Goal: Transaction & Acquisition: Purchase product/service

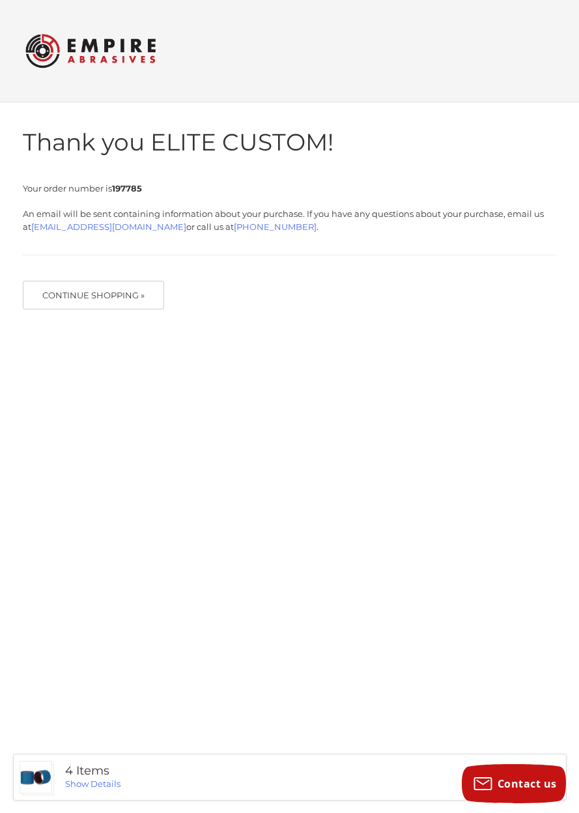
click at [99, 46] on img at bounding box center [90, 50] width 130 height 51
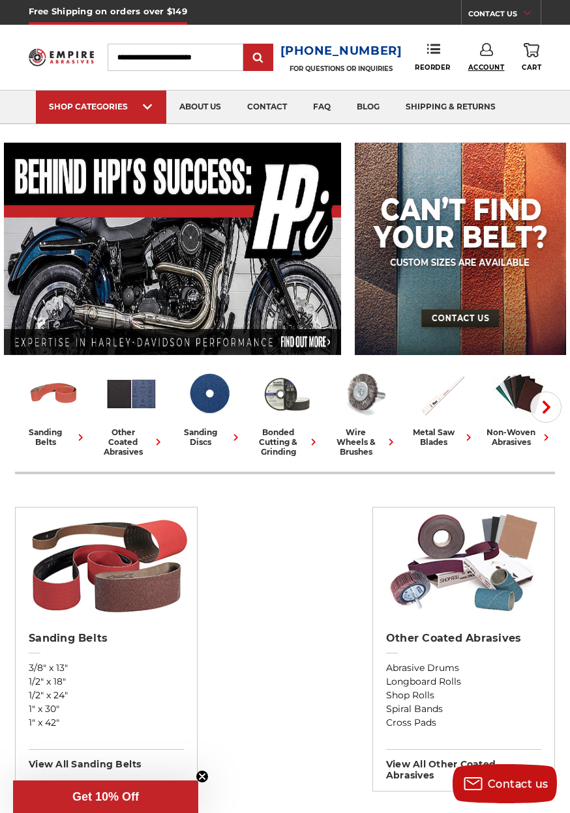
click at [483, 67] on span "Account" at bounding box center [486, 67] width 36 height 8
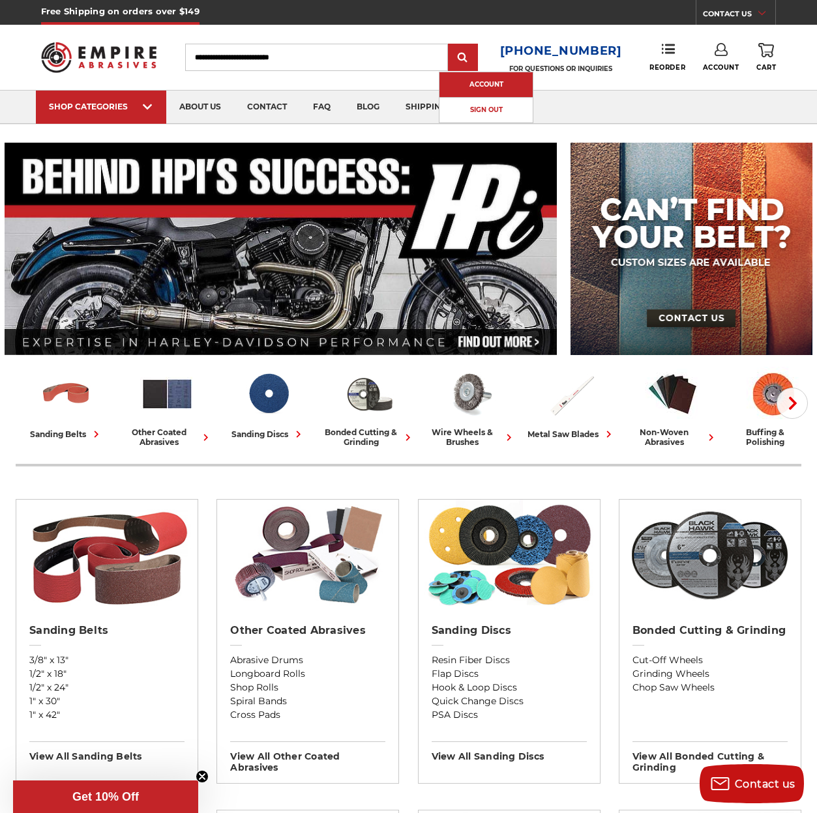
click at [504, 89] on link "Account" at bounding box center [485, 84] width 93 height 25
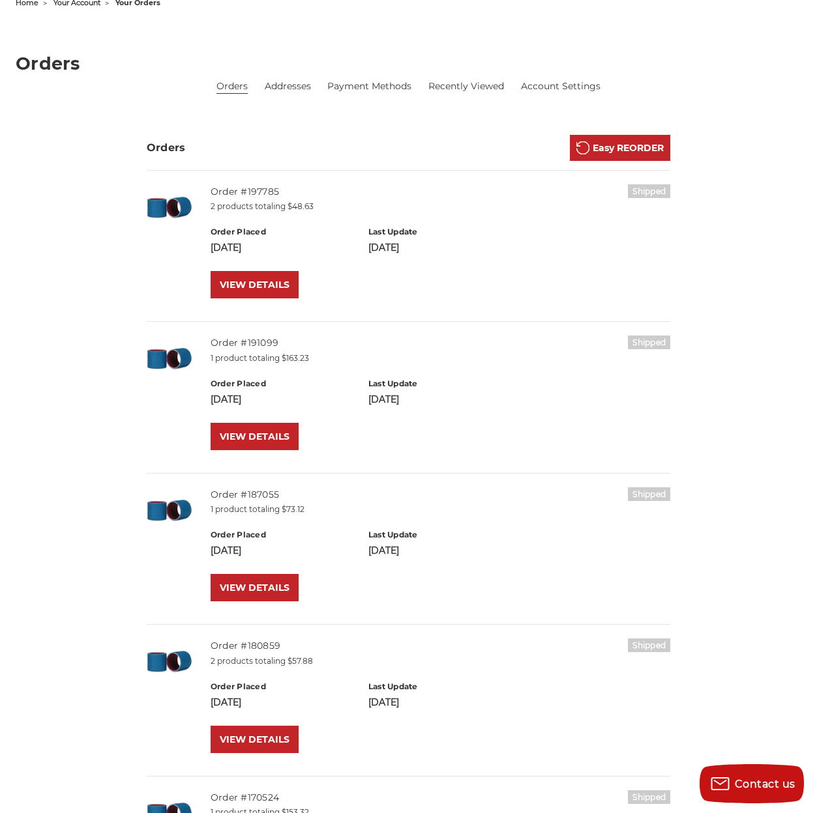
scroll to position [174, 0]
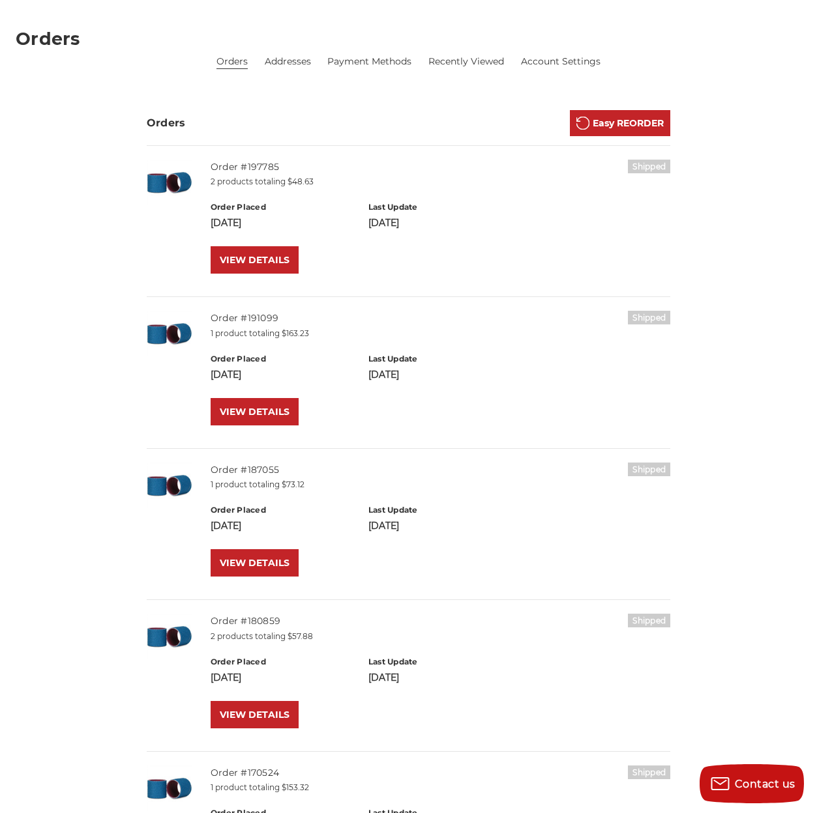
click at [192, 330] on img at bounding box center [170, 334] width 46 height 46
click at [271, 416] on link "VIEW DETAILS" at bounding box center [255, 411] width 88 height 27
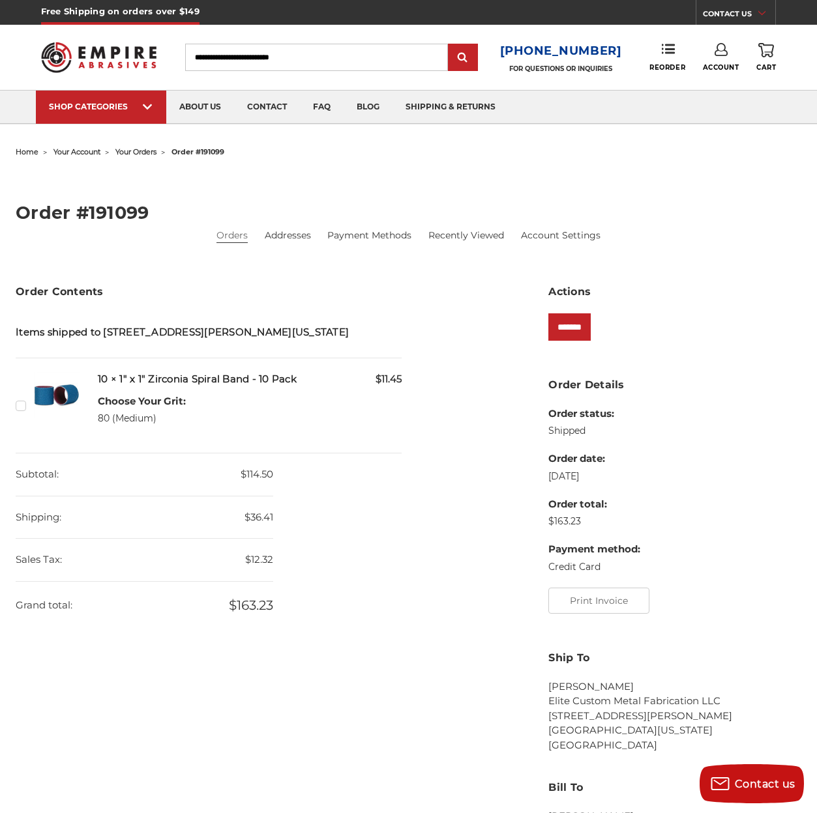
click at [29, 413] on label "Checkbox 519462 label" at bounding box center [23, 406] width 14 height 14
click at [581, 326] on input "*******" at bounding box center [569, 326] width 42 height 27
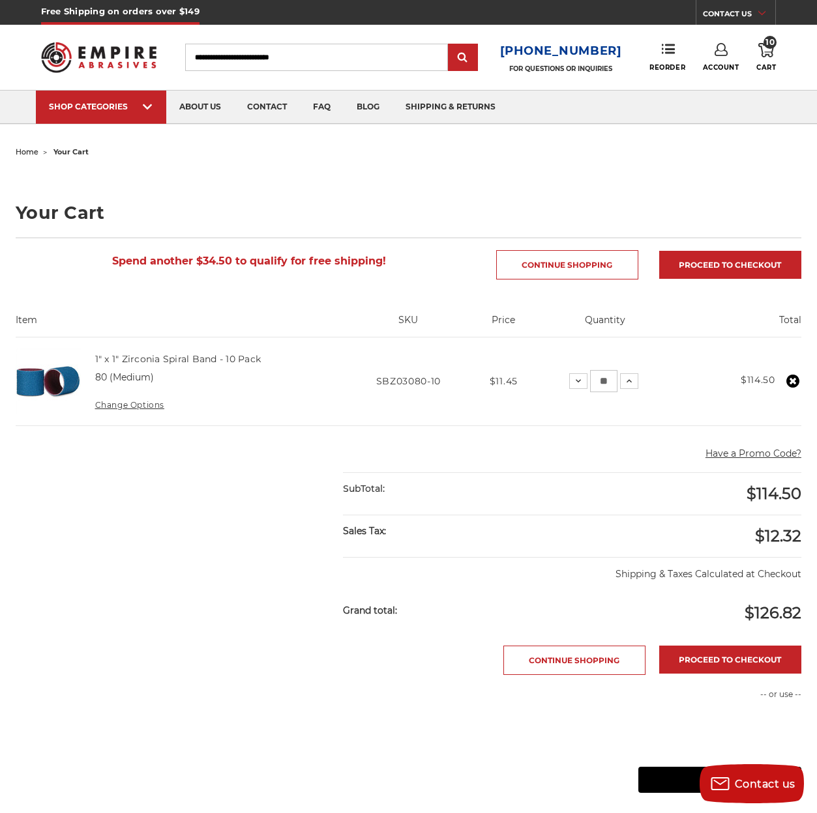
click at [327, 53] on input "Search" at bounding box center [316, 57] width 263 height 27
type input "*"
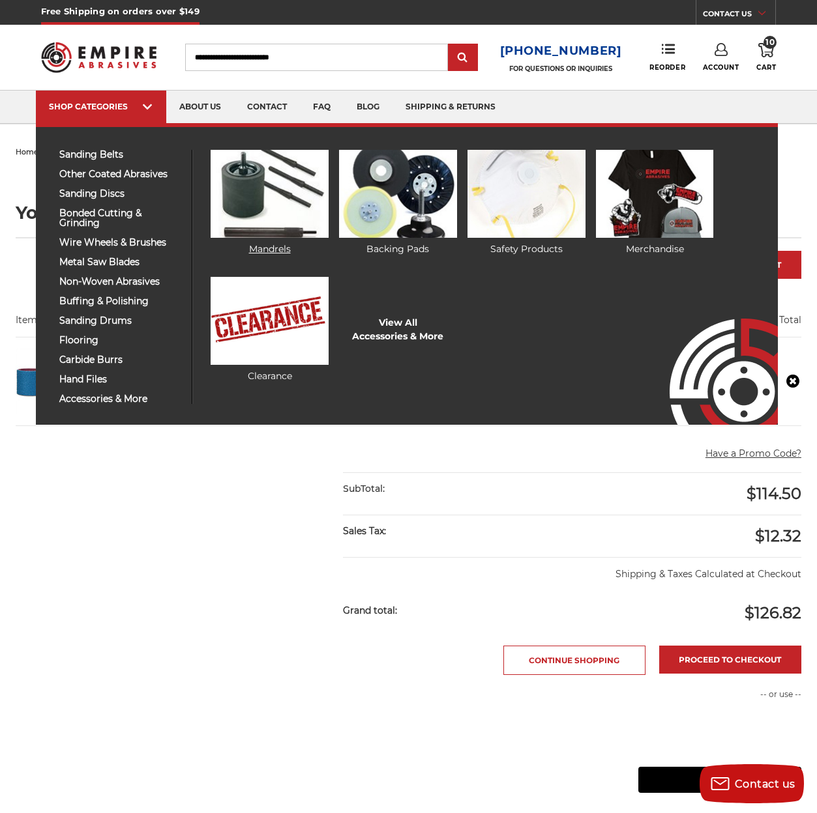
click at [247, 208] on img at bounding box center [269, 194] width 117 height 88
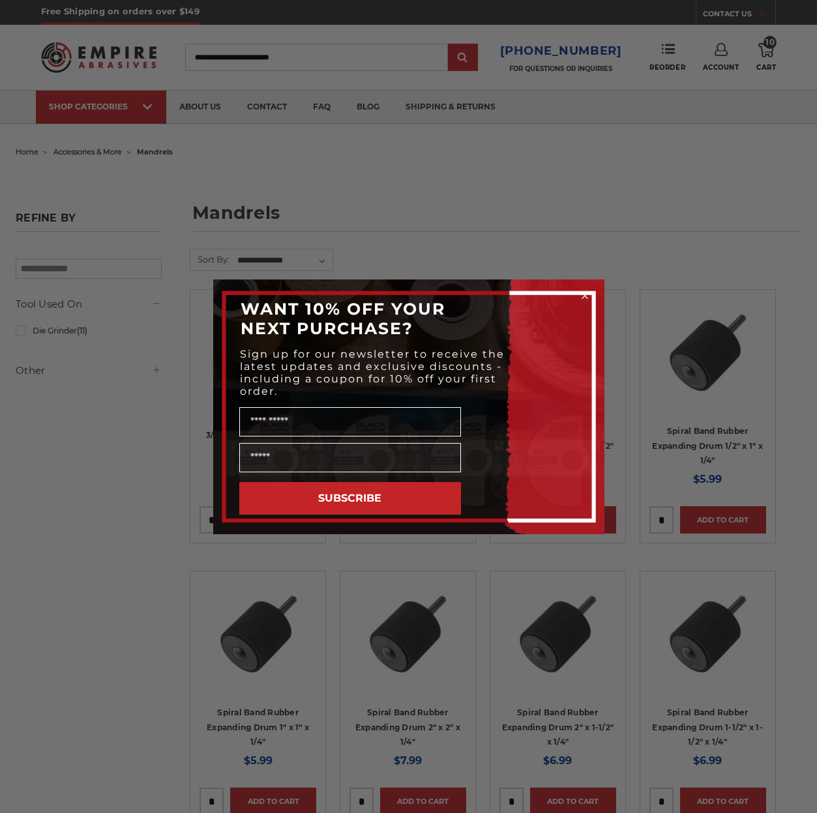
click at [594, 222] on div "Close dialog WANT 10% OFF YOUR NEXT PURCHASE? Sign up for our newsletter to rec…" at bounding box center [408, 406] width 817 height 813
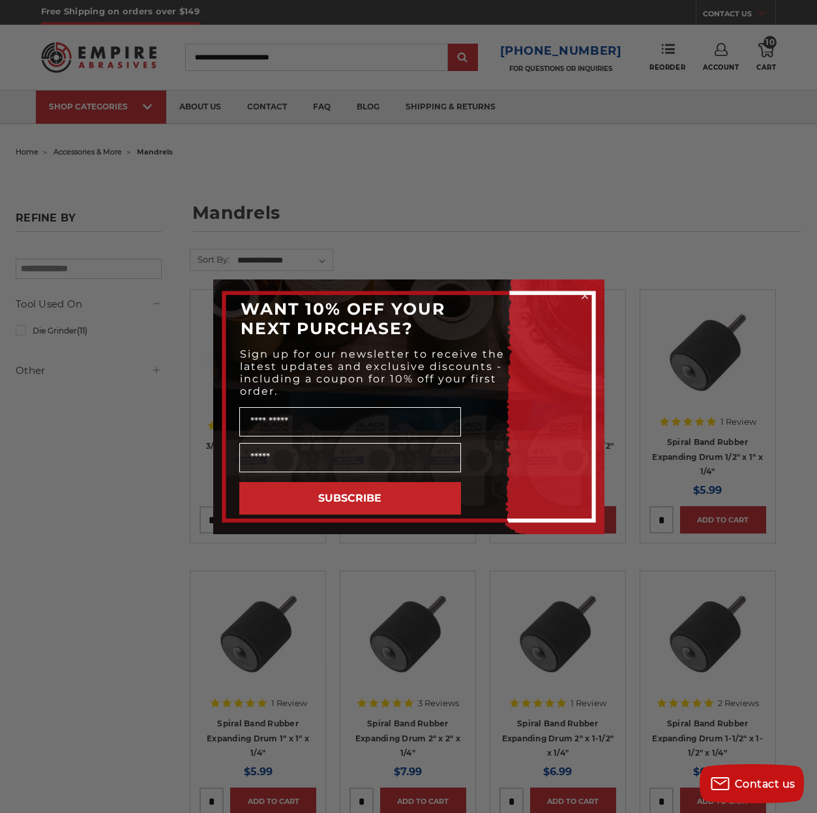
click at [585, 300] on circle "Close dialog" at bounding box center [584, 295] width 12 height 12
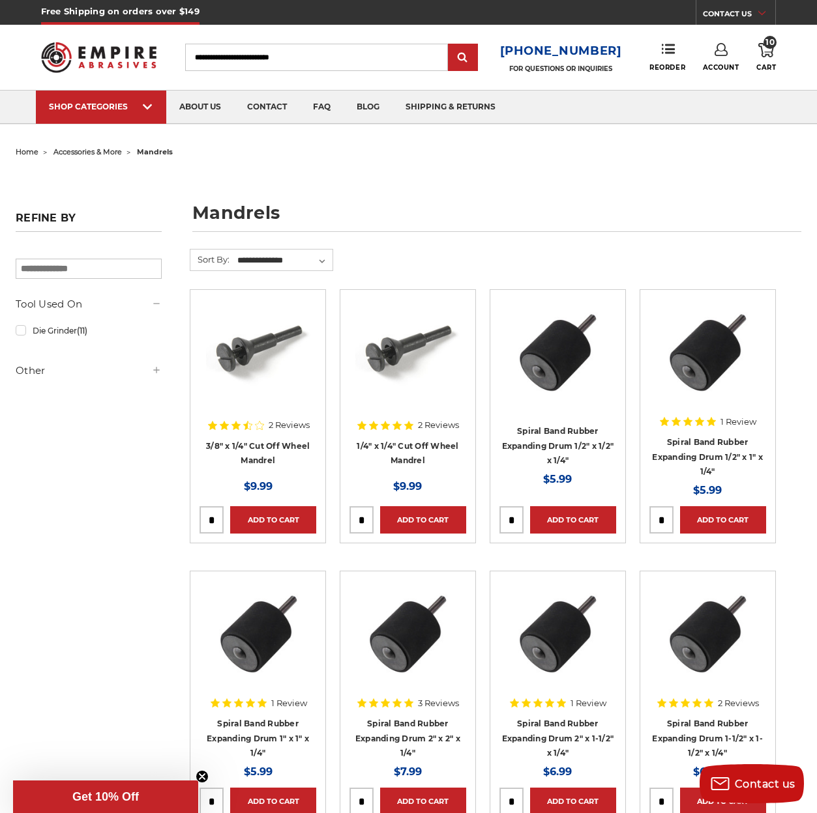
click at [650, 215] on h1 "mandrels" at bounding box center [496, 218] width 609 height 28
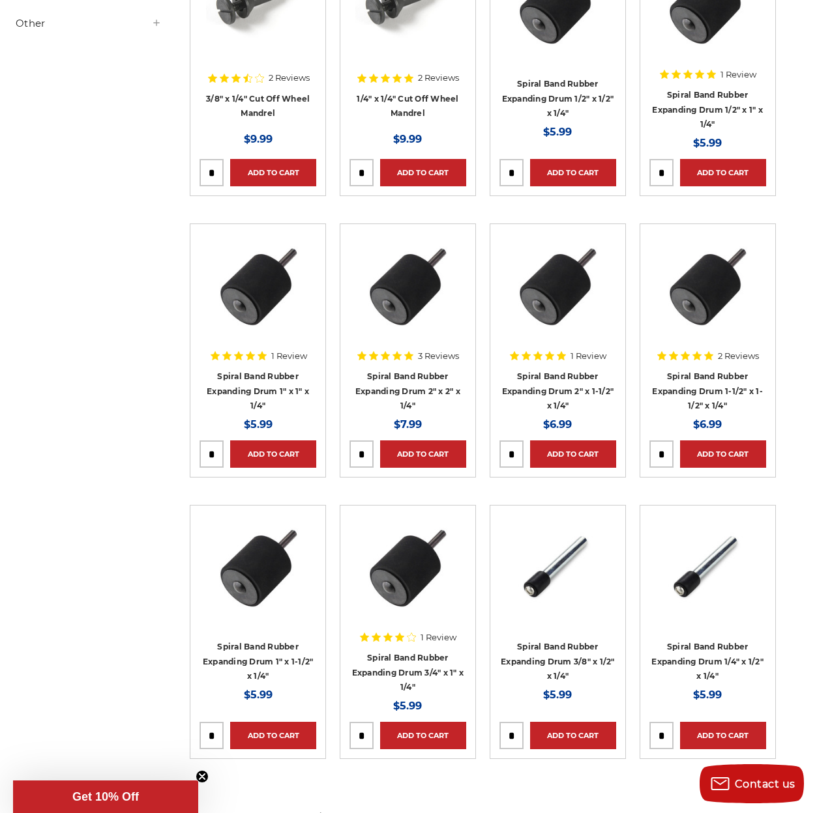
scroll to position [435, 0]
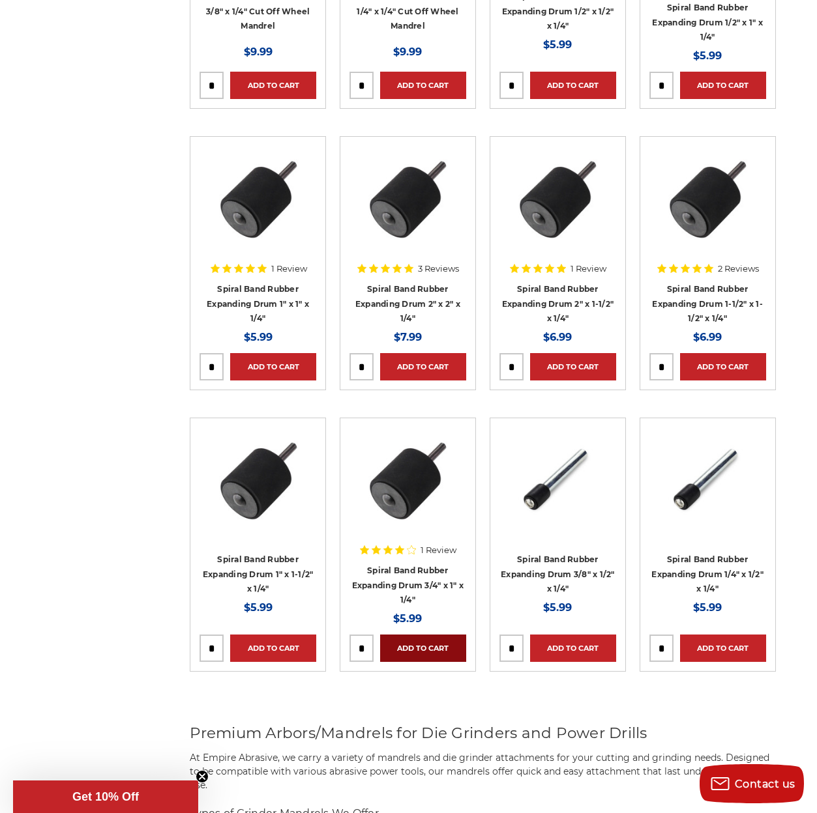
click at [431, 643] on link "Add to Cart" at bounding box center [423, 648] width 86 height 27
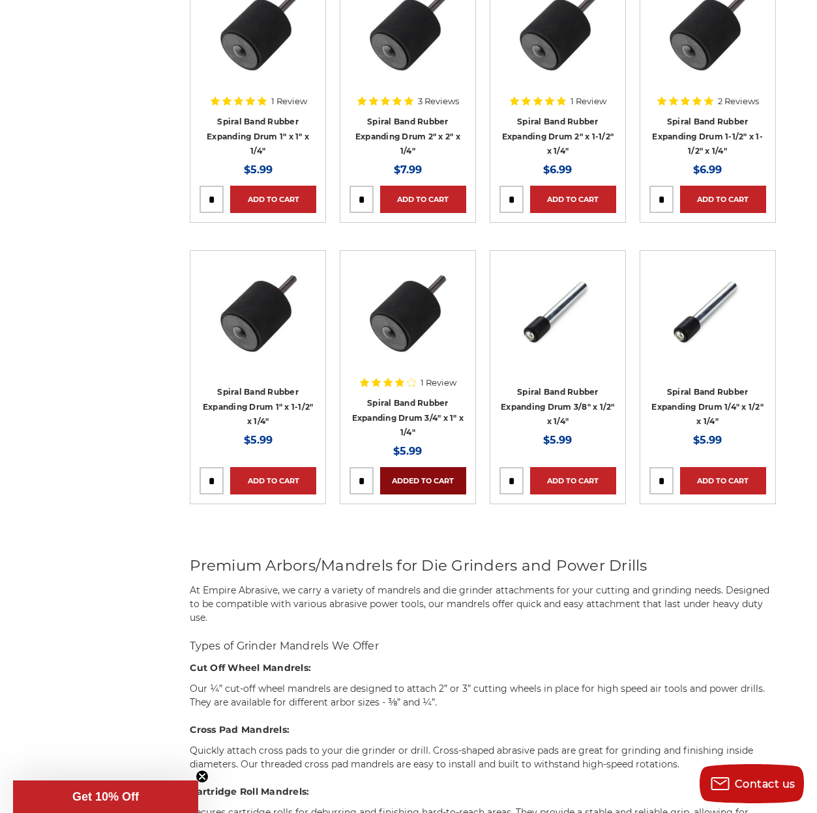
scroll to position [608, 0]
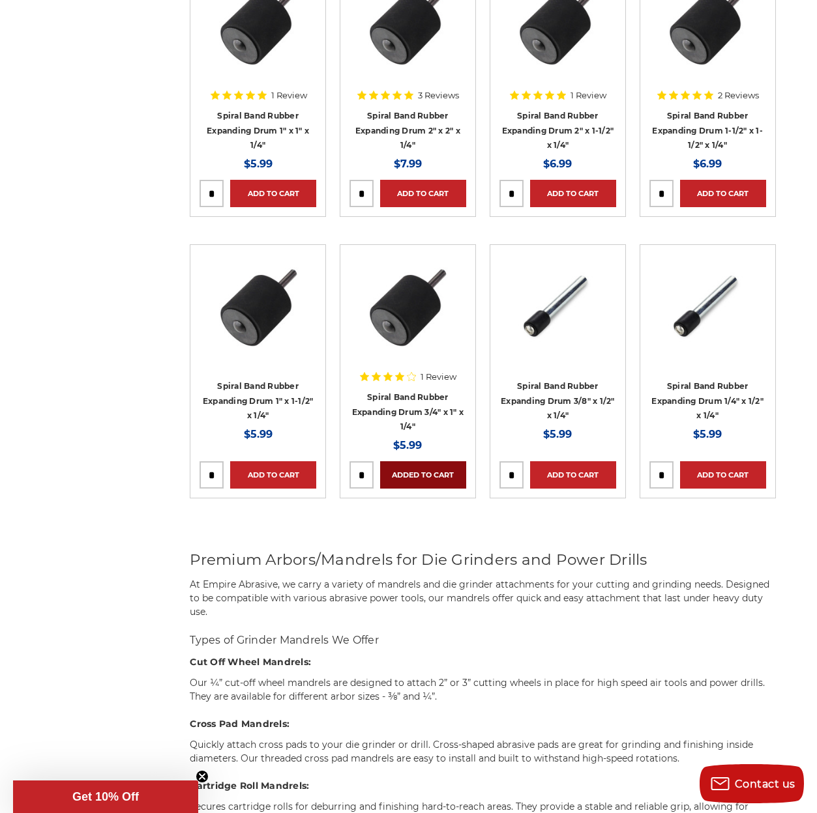
click at [435, 481] on link "Added to Cart" at bounding box center [423, 474] width 86 height 27
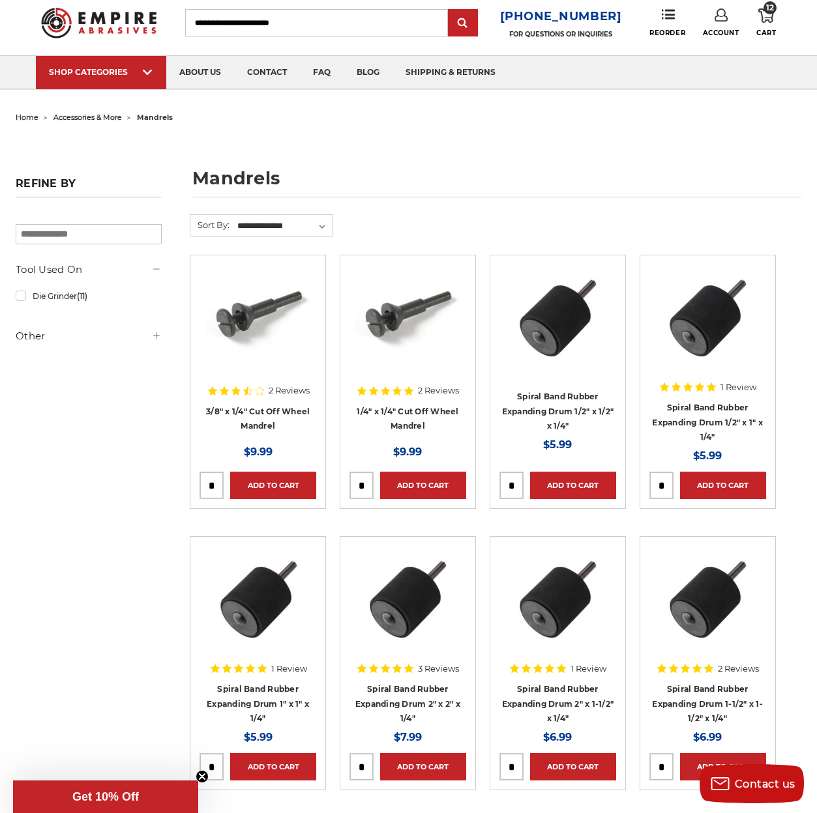
scroll to position [0, 0]
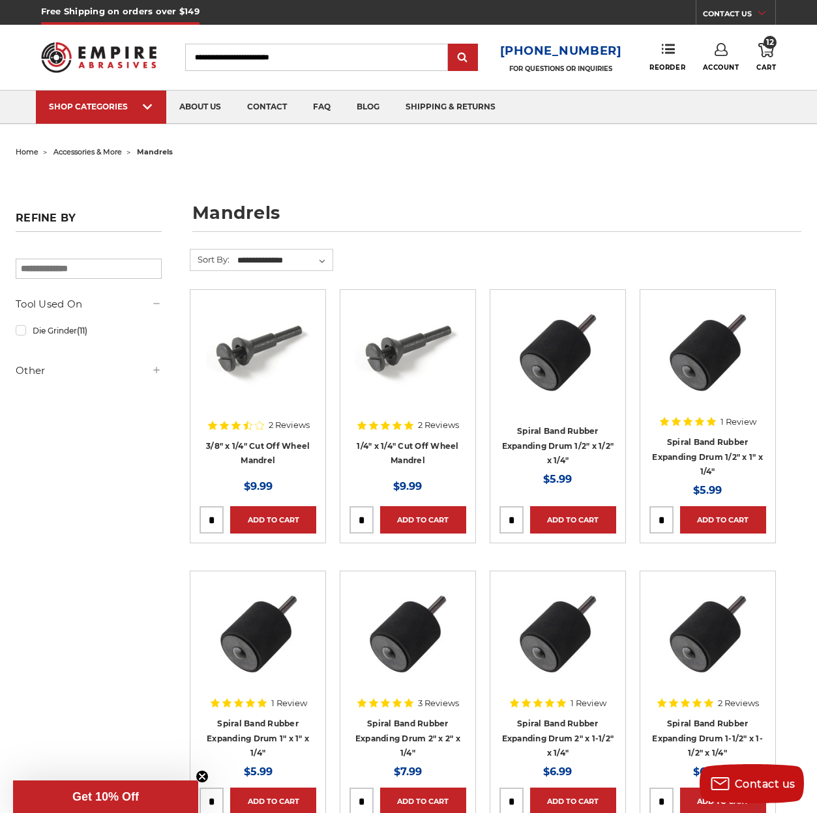
click at [272, 56] on input "Search" at bounding box center [316, 57] width 263 height 27
click at [761, 49] on icon at bounding box center [766, 50] width 16 height 14
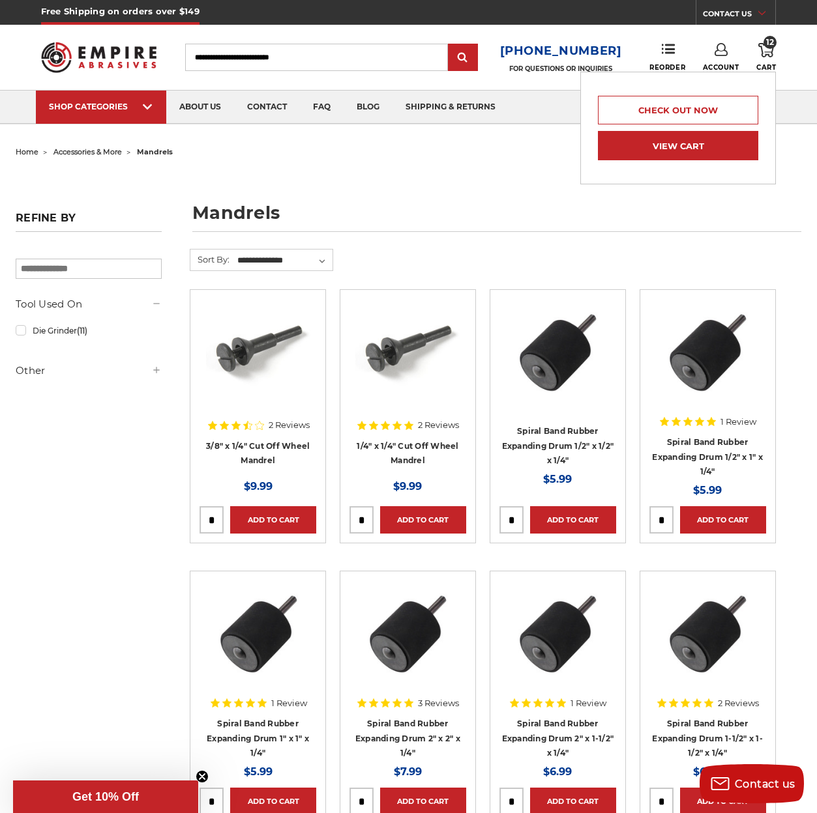
click at [654, 149] on link "View Cart" at bounding box center [678, 145] width 160 height 29
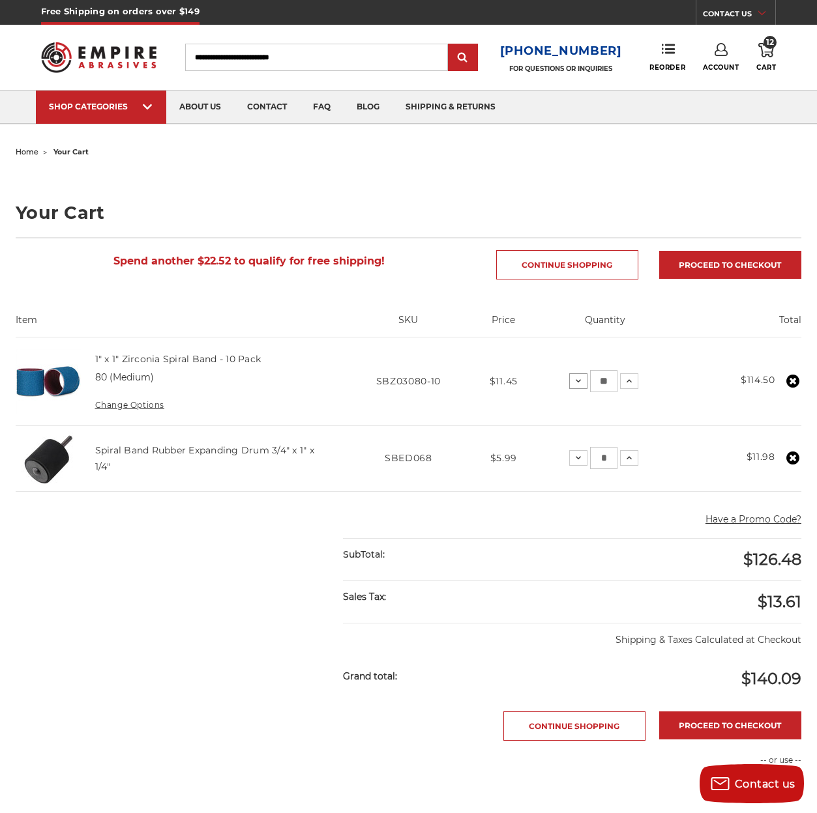
click at [573, 383] on icon at bounding box center [578, 381] width 10 height 10
drag, startPoint x: 585, startPoint y: 381, endPoint x: 624, endPoint y: 380, distance: 39.1
click at [624, 380] on div "Decrease Quantity: * Increase Quantity:" at bounding box center [601, 381] width 69 height 22
type input "*"
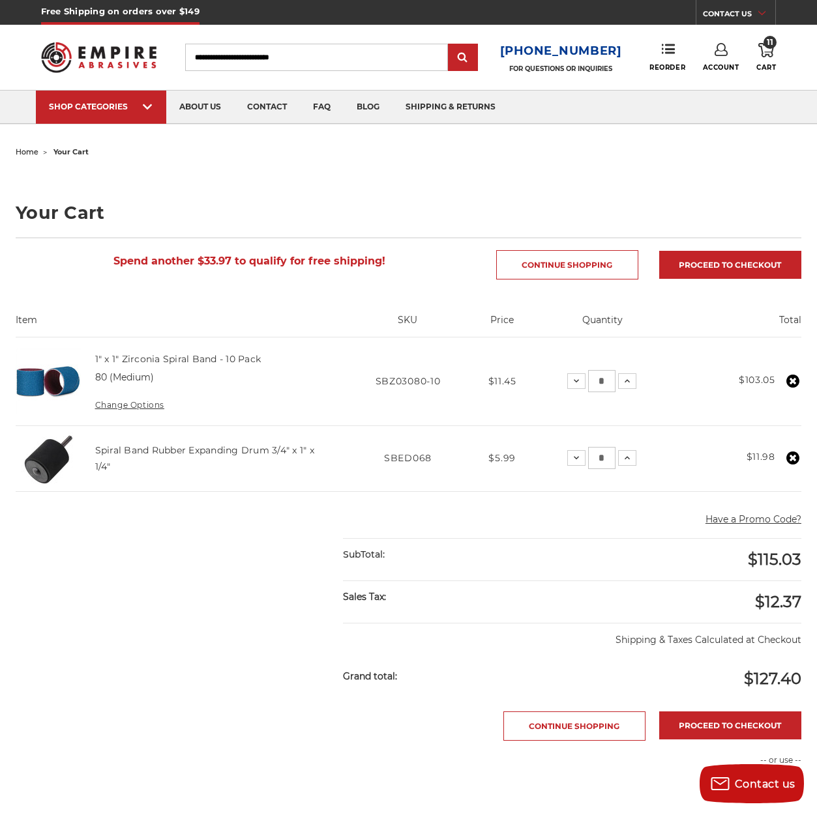
click at [403, 568] on main "home your cart Your Cart Spend another $33.97 to qualify for free shipping! Con…" at bounding box center [408, 588] width 799 height 890
click at [667, 60] on link "Reorder" at bounding box center [667, 57] width 36 height 28
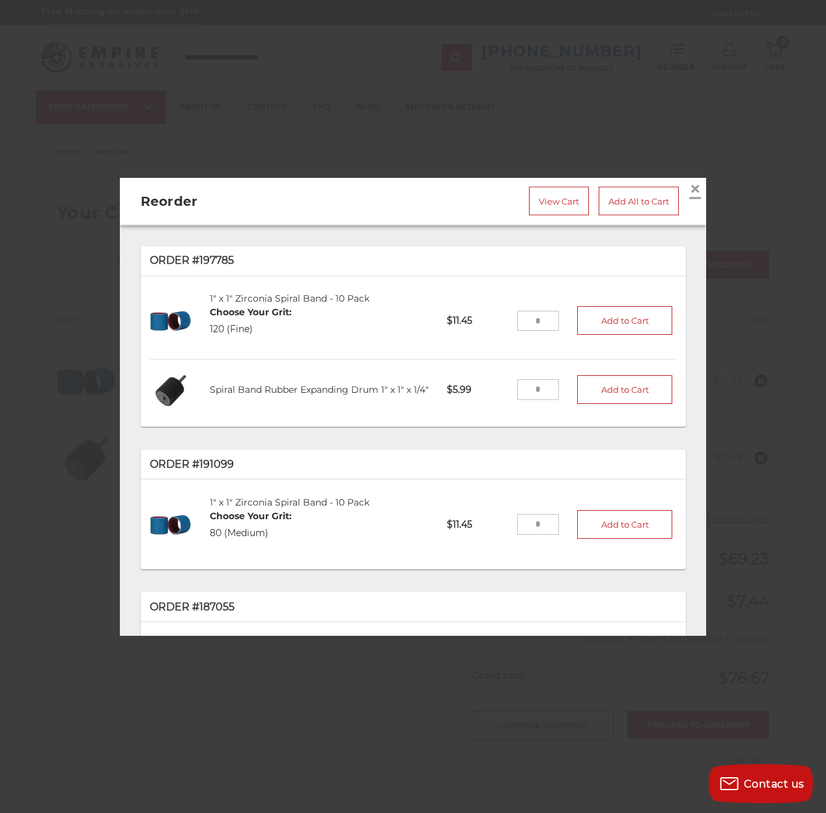
click at [690, 188] on span "×" at bounding box center [696, 188] width 12 height 25
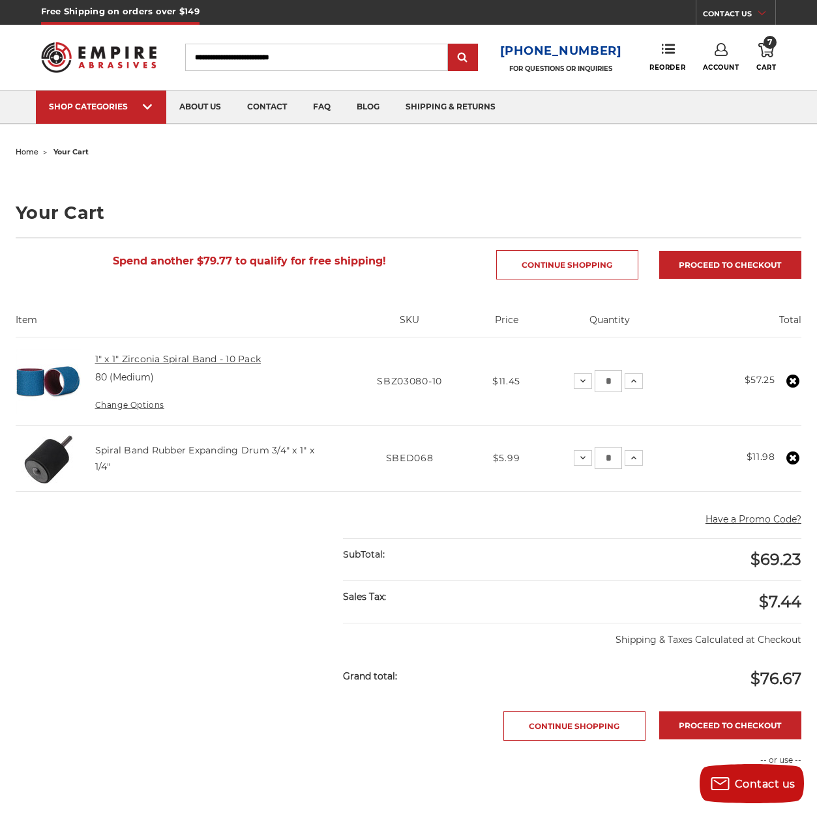
click at [156, 360] on link "1" x 1" Zirconia Spiral Band - 10 Pack" at bounding box center [178, 359] width 166 height 12
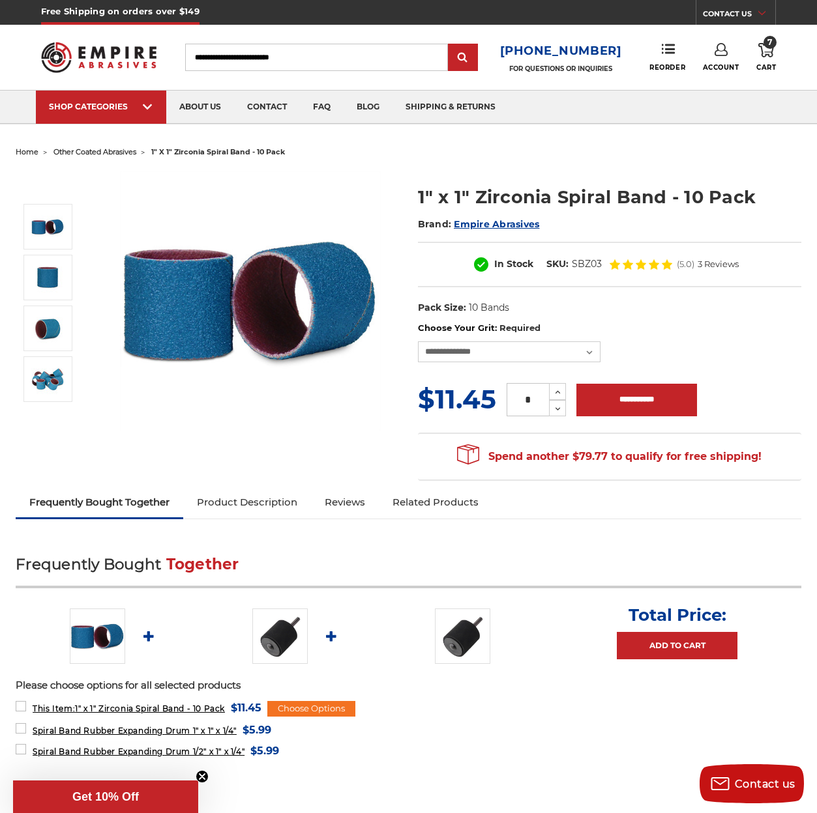
click at [131, 148] on span "other coated abrasives" at bounding box center [94, 151] width 83 height 9
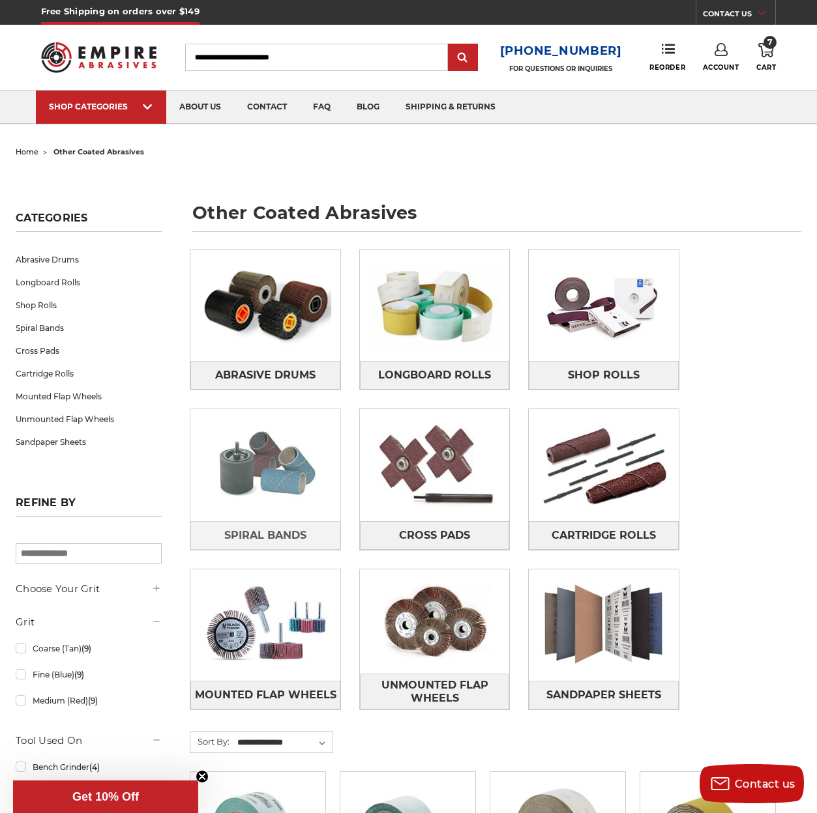
click at [340, 413] on img at bounding box center [265, 465] width 150 height 104
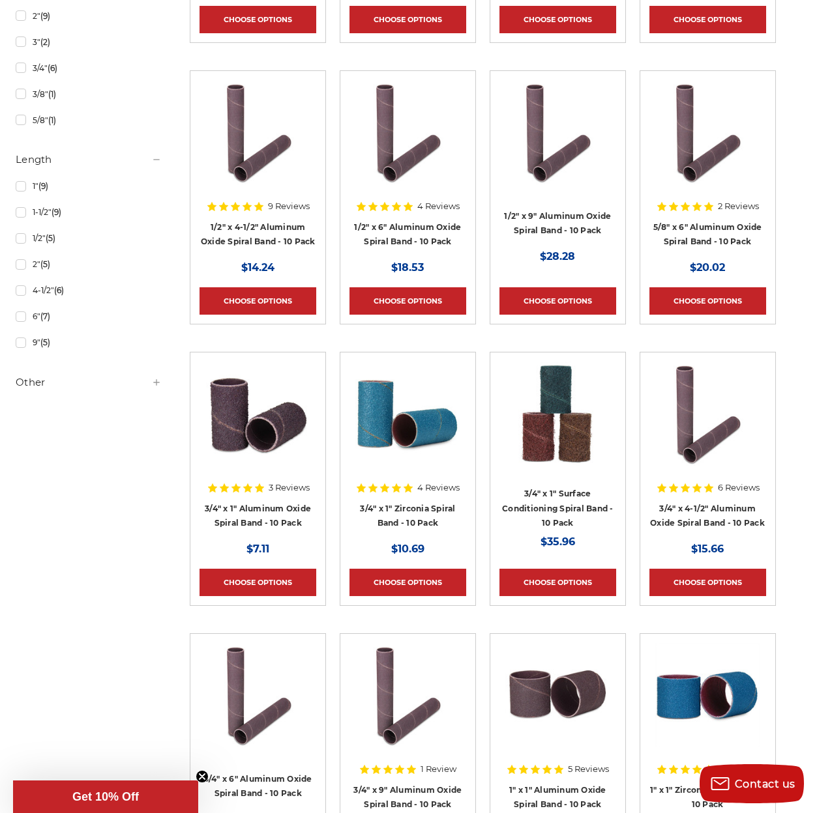
scroll to position [869, 0]
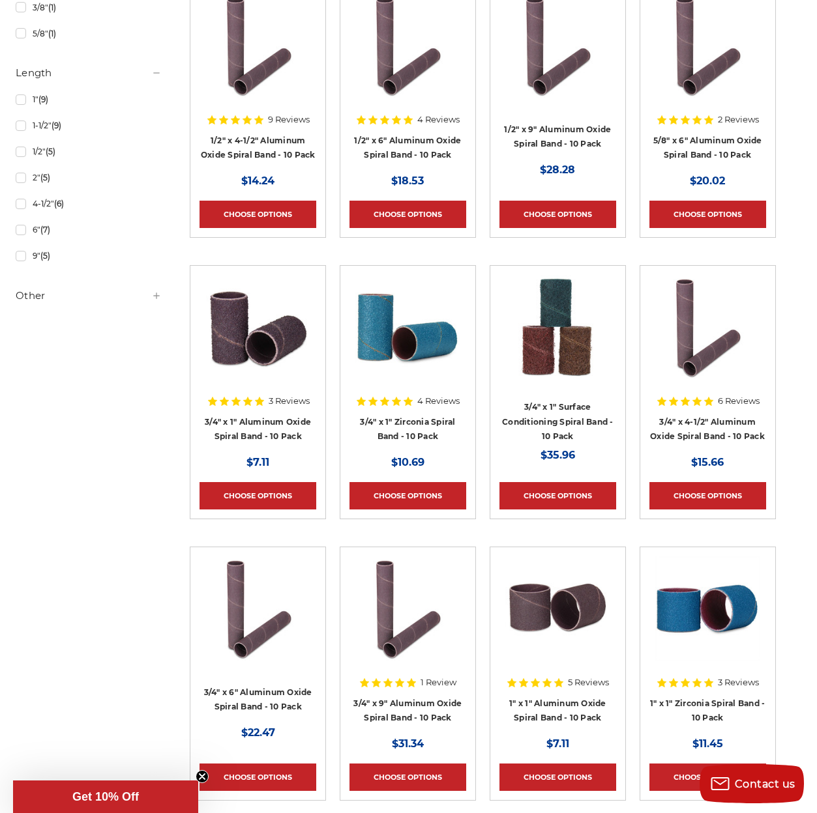
drag, startPoint x: 449, startPoint y: 357, endPoint x: 368, endPoint y: 464, distance: 134.4
click at [368, 464] on div "Now: $10.69" at bounding box center [407, 463] width 117 height 18
click at [424, 495] on link "Choose Options" at bounding box center [407, 495] width 117 height 27
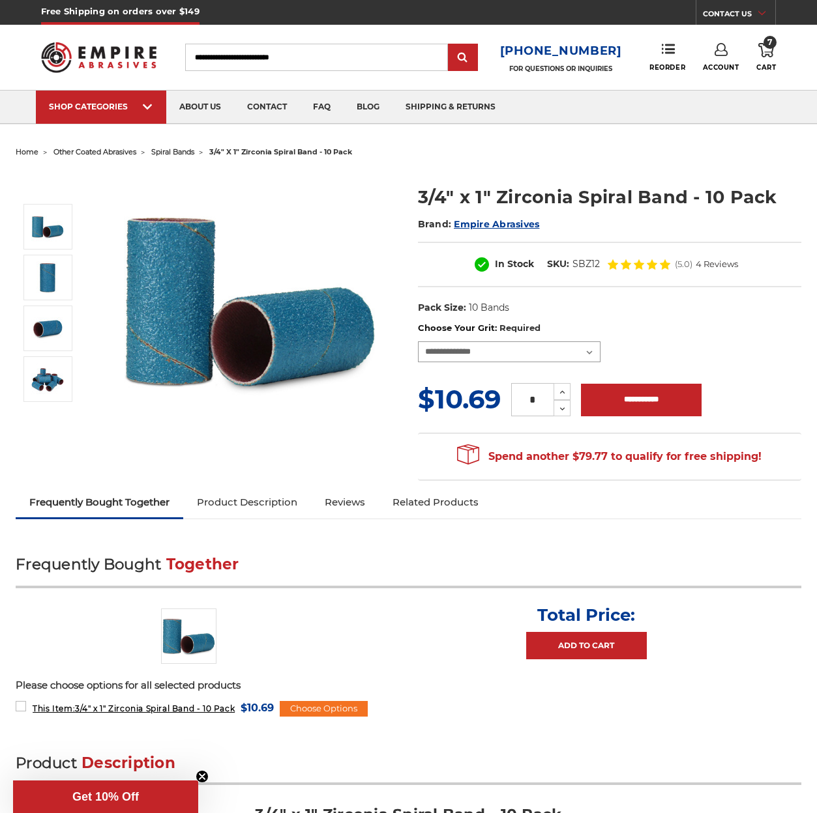
click at [506, 362] on select "**********" at bounding box center [509, 352] width 182 height 21
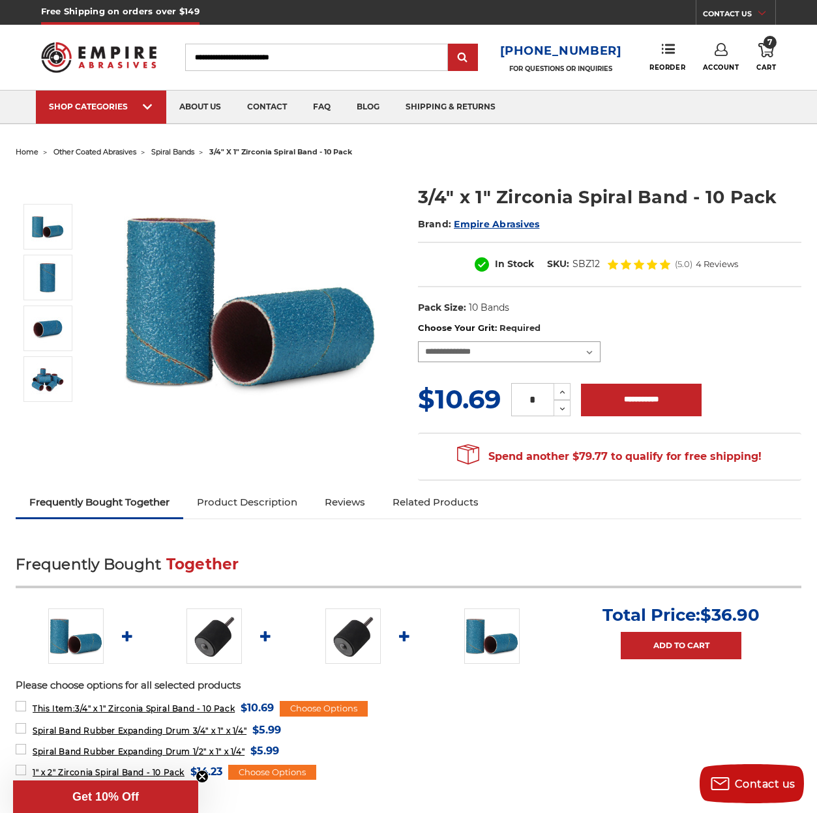
select select "****"
click at [418, 362] on select "**********" at bounding box center [509, 352] width 182 height 21
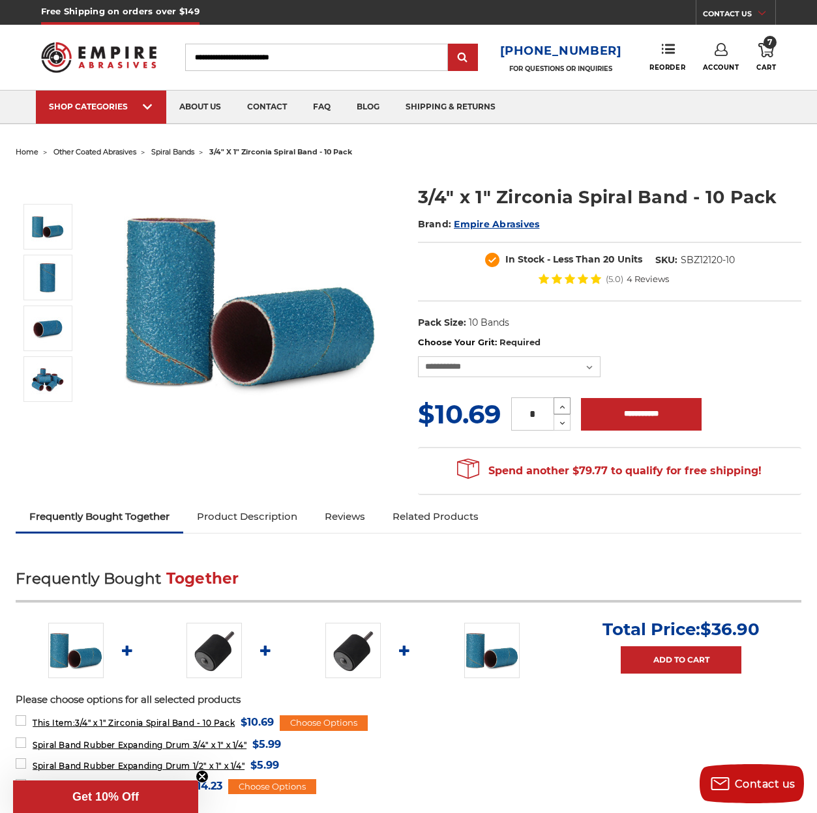
click at [561, 413] on icon at bounding box center [562, 407] width 10 height 12
type input "*"
click at [664, 430] on input "**********" at bounding box center [641, 414] width 121 height 33
type input "**********"
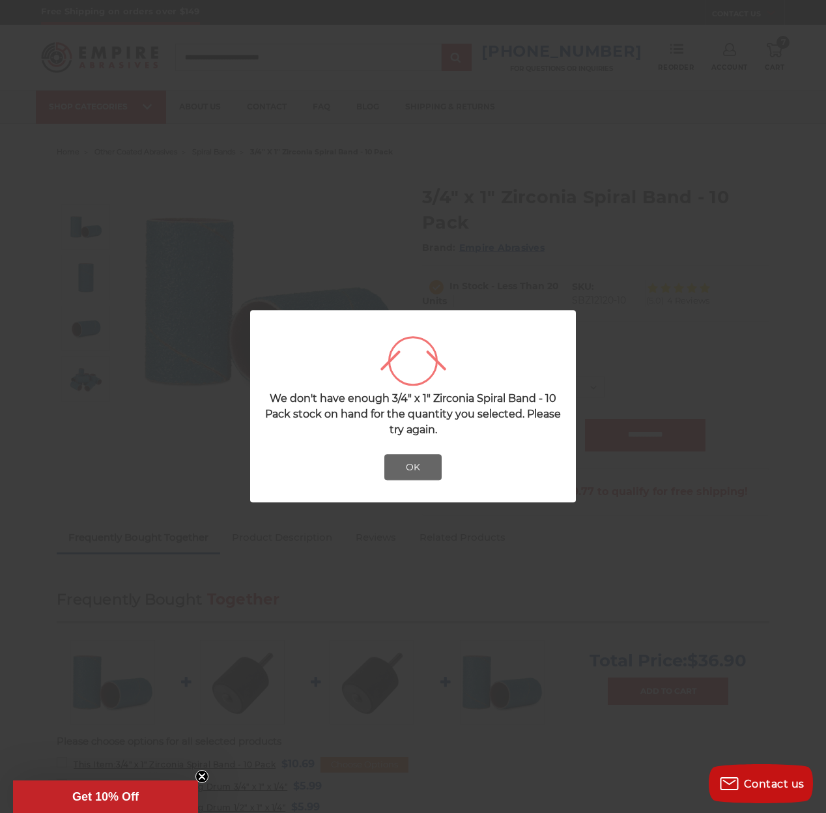
click at [428, 469] on button "OK" at bounding box center [413, 468] width 57 height 26
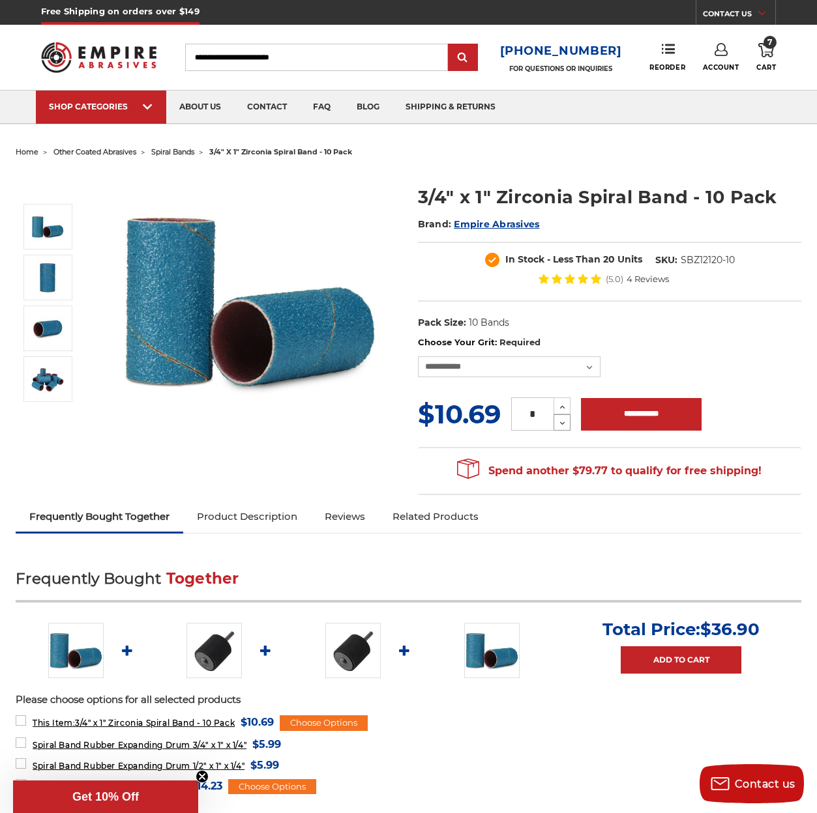
click at [560, 429] on icon at bounding box center [562, 424] width 10 height 12
type input "*"
click at [636, 425] on input "**********" at bounding box center [641, 414] width 121 height 33
type input "**********"
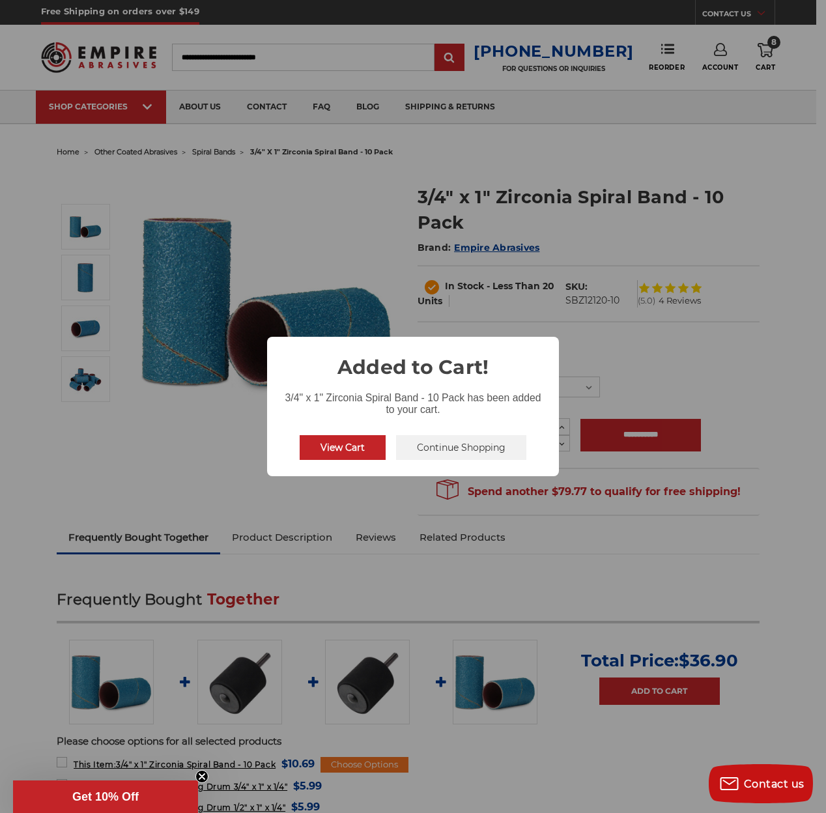
click at [340, 451] on button "View Cart" at bounding box center [343, 447] width 86 height 25
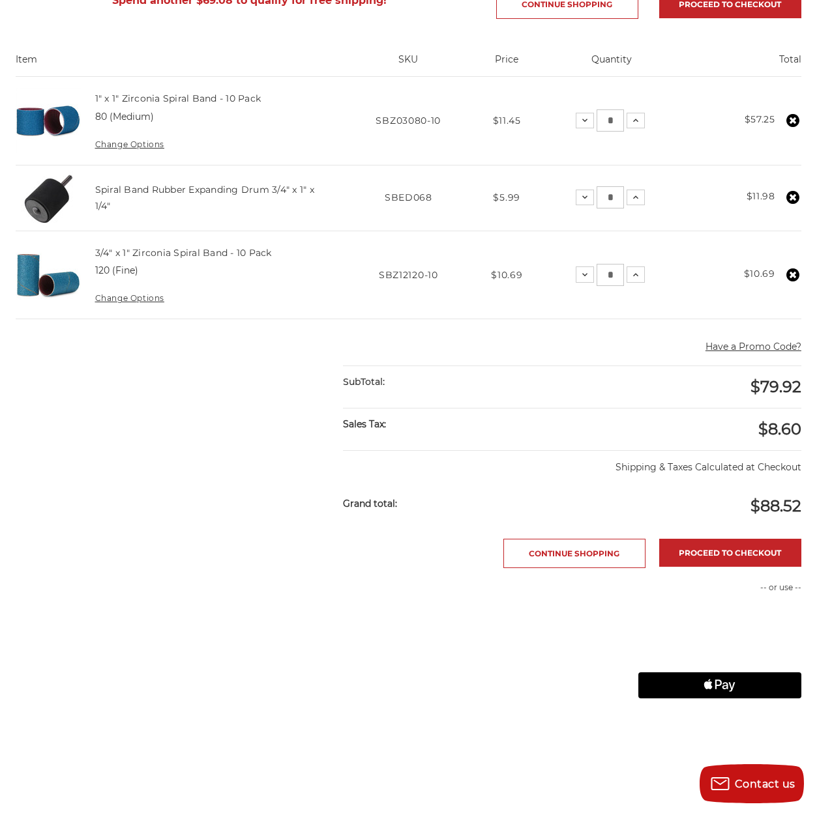
scroll to position [174, 0]
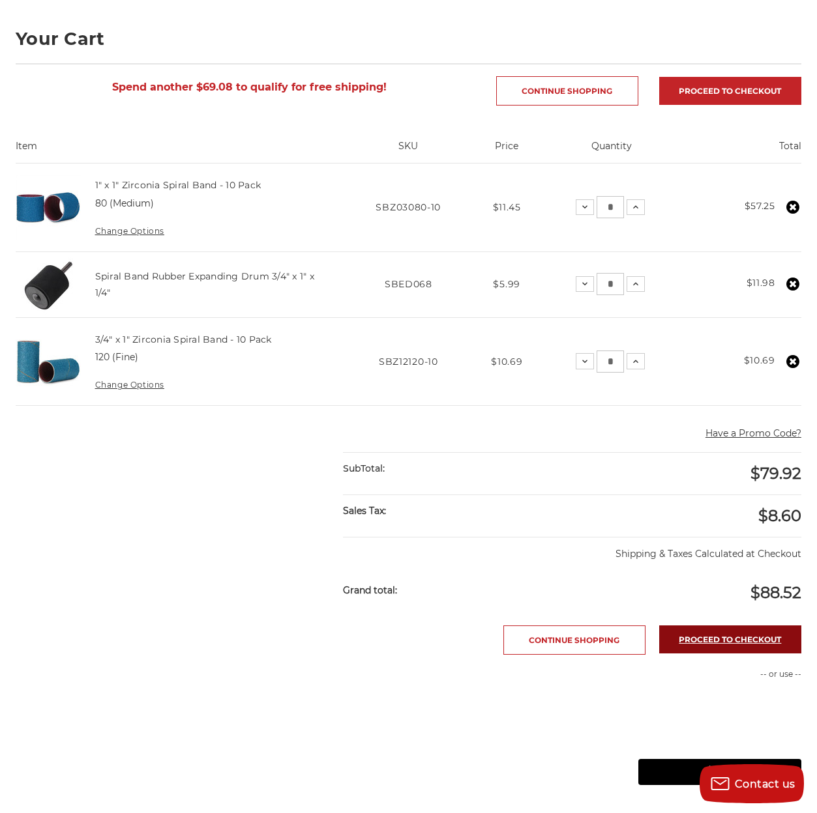
click at [661, 647] on link "Proceed to checkout" at bounding box center [730, 640] width 142 height 28
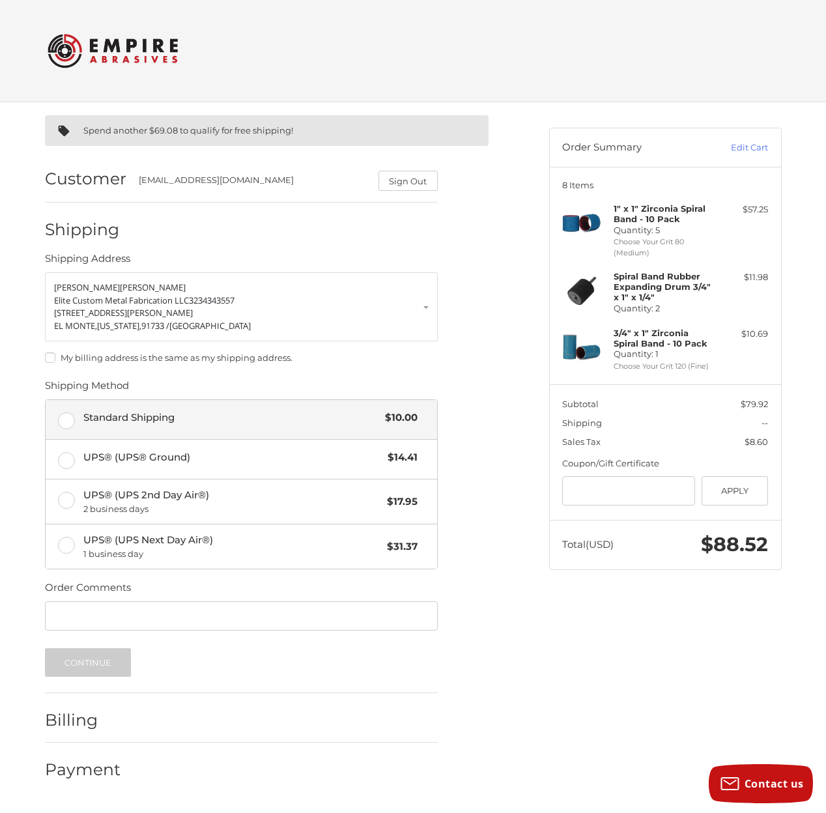
click at [67, 421] on label "Standard Shipping $10.00" at bounding box center [242, 419] width 392 height 39
click at [96, 670] on button "Continue" at bounding box center [88, 662] width 87 height 29
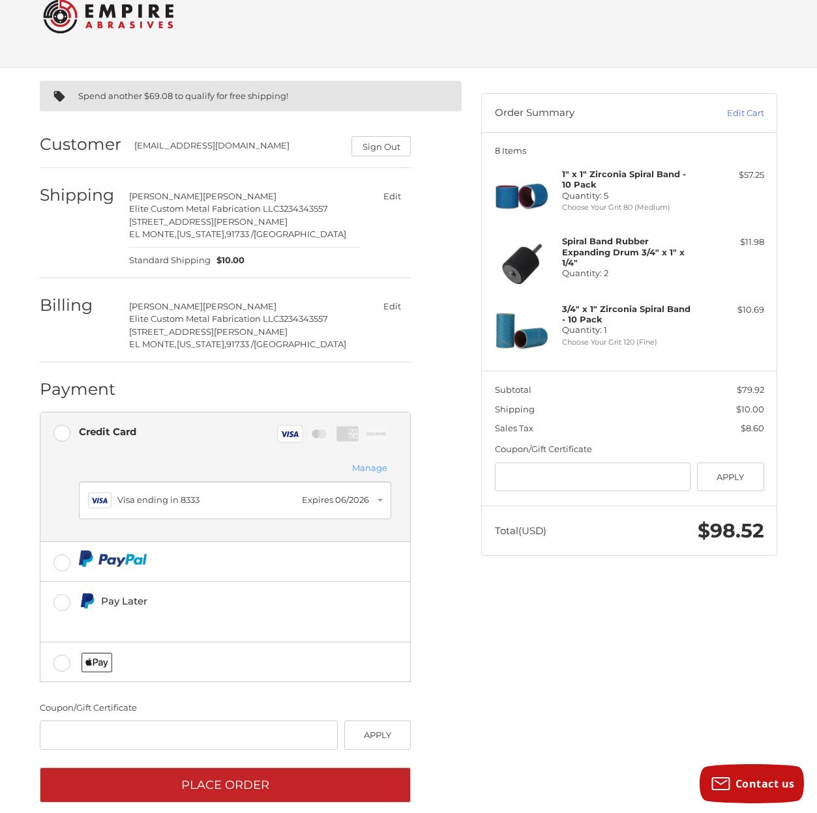
scroll to position [53, 0]
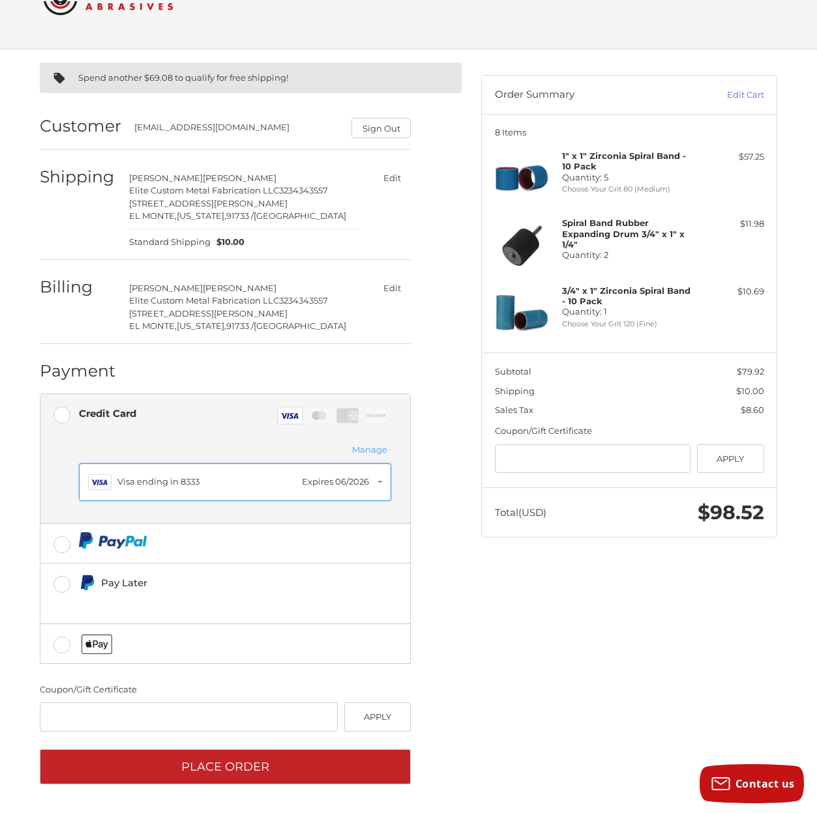
click at [219, 484] on div "Visa ending in 8333" at bounding box center [206, 482] width 178 height 13
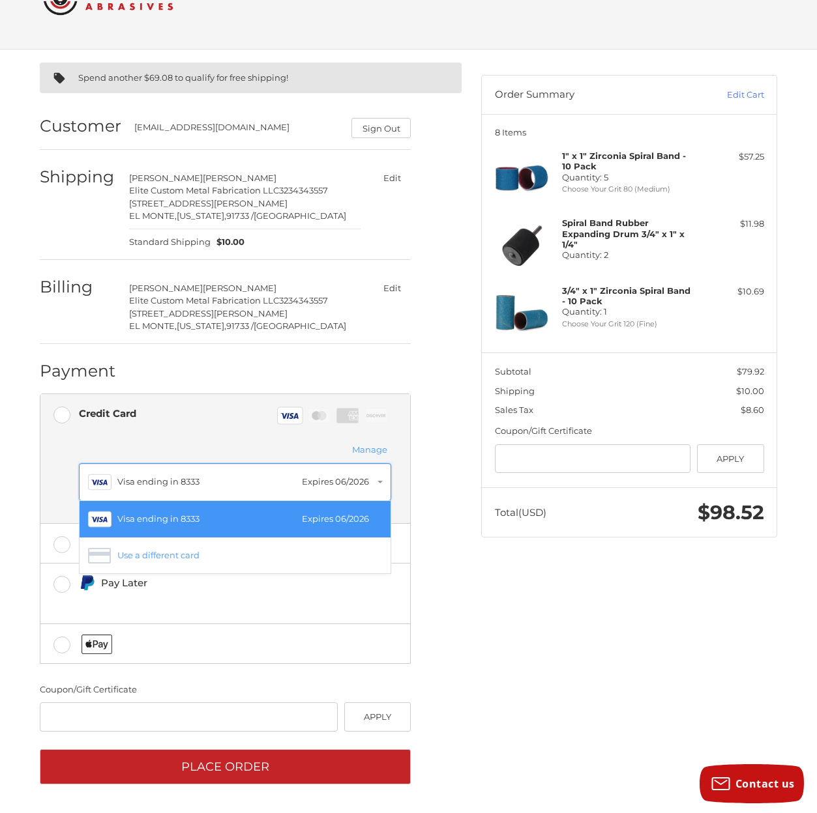
click at [219, 484] on div "Visa ending in 8333" at bounding box center [206, 482] width 178 height 13
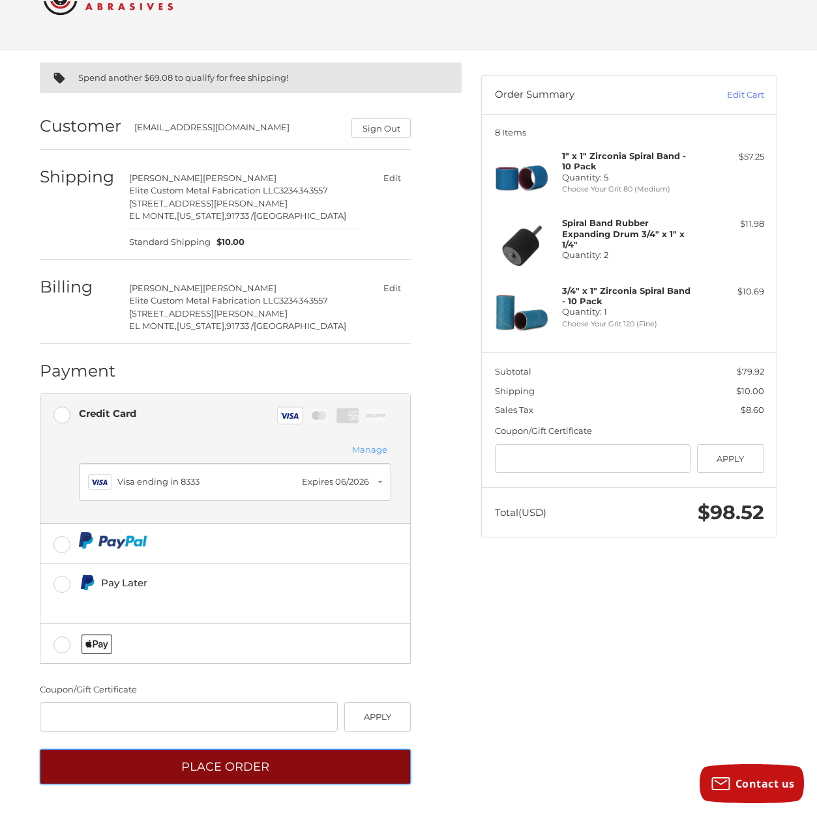
click at [211, 764] on button "Place Order" at bounding box center [225, 767] width 371 height 36
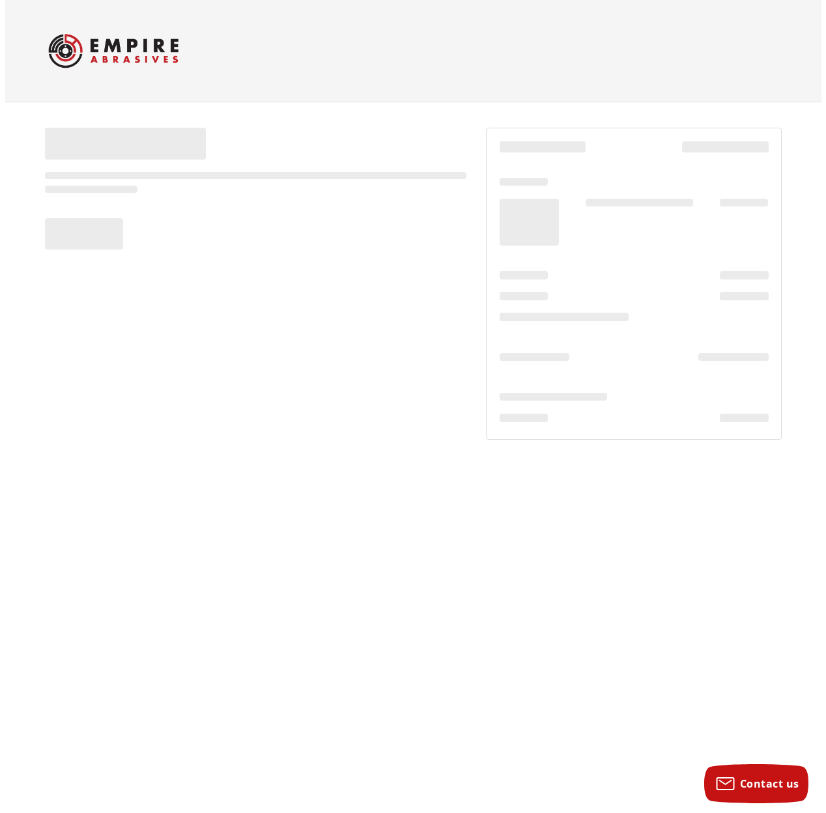
scroll to position [0, 0]
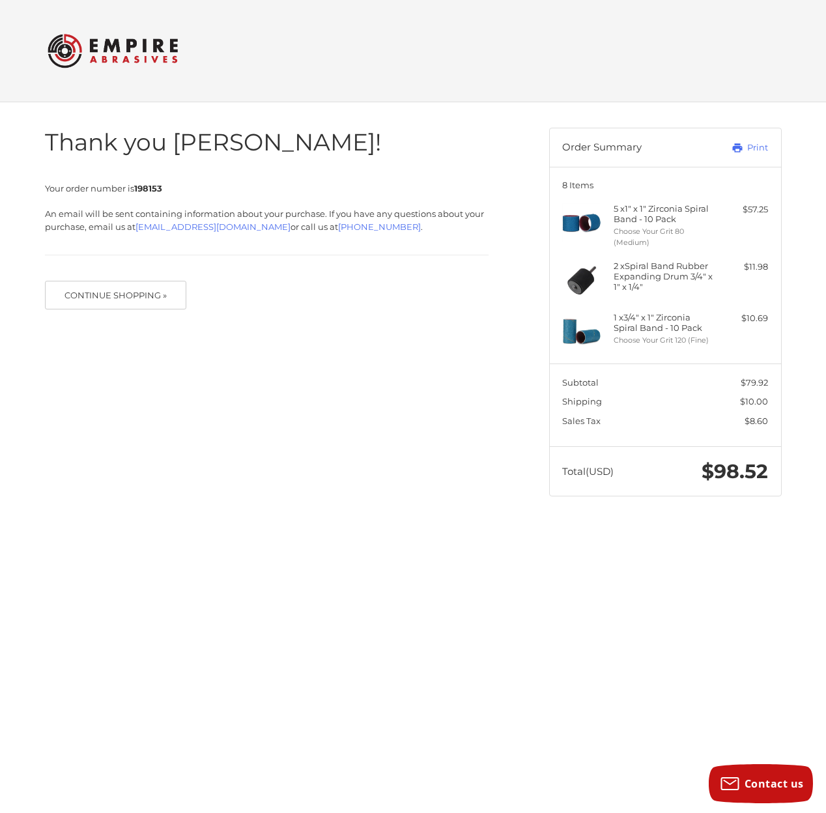
drag, startPoint x: 0, startPoint y: 0, endPoint x: 290, endPoint y: 119, distance: 313.3
click at [290, 119] on div "Thank you [PERSON_NAME]! Your order number is 198153 An email will be sent cont…" at bounding box center [267, 212] width 444 height 220
click at [759, 140] on header "Order Summary Print" at bounding box center [665, 147] width 231 height 38
click at [758, 145] on link "Print" at bounding box center [736, 147] width 65 height 13
